Goal: Share content: Share content

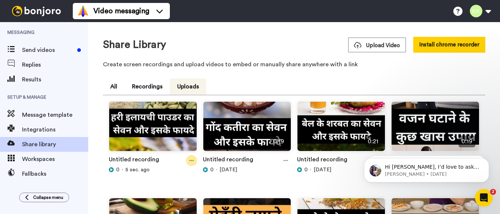
click at [191, 159] on icon at bounding box center [191, 160] width 4 height 5
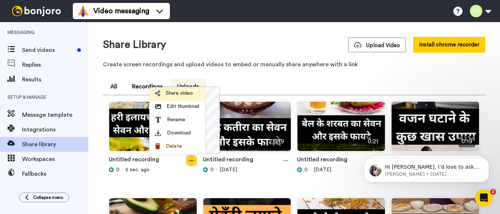
click at [183, 93] on span "Share video" at bounding box center [179, 92] width 27 height 7
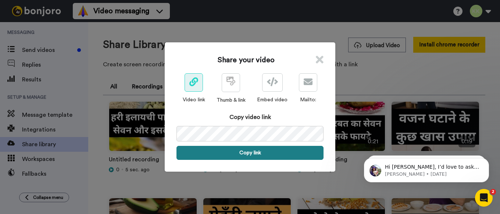
click at [251, 152] on button "Copy link" at bounding box center [250, 153] width 147 height 14
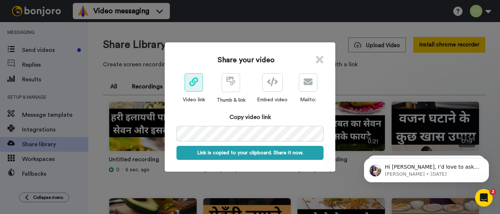
scroll to position [0, 32]
